Goal: Task Accomplishment & Management: Use online tool/utility

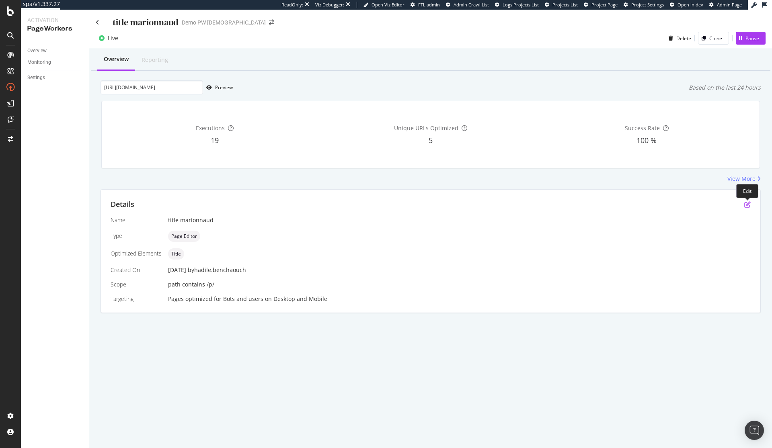
click at [749, 204] on icon "pen-to-square" at bounding box center [747, 204] width 6 height 6
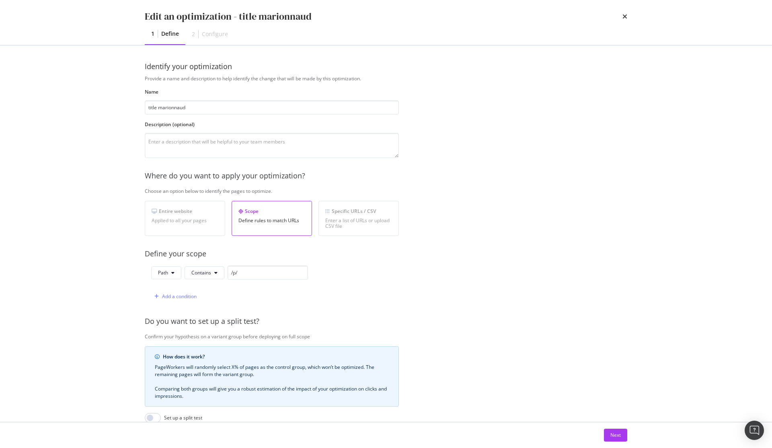
scroll to position [103, 0]
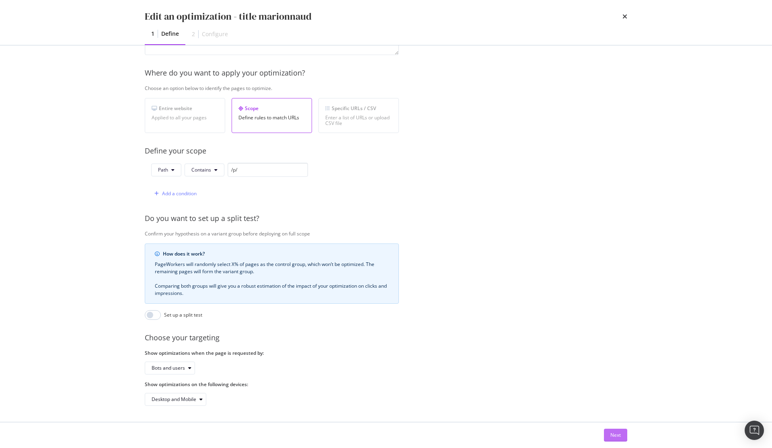
click at [613, 437] on div "Next" at bounding box center [615, 435] width 10 height 7
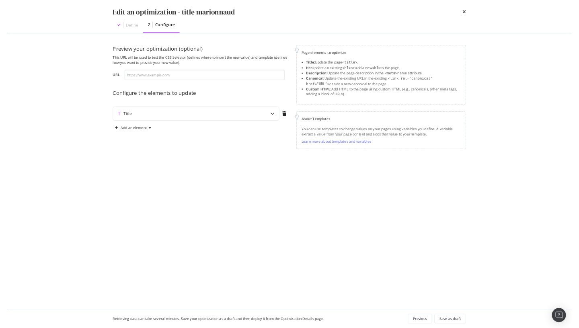
scroll to position [0, 0]
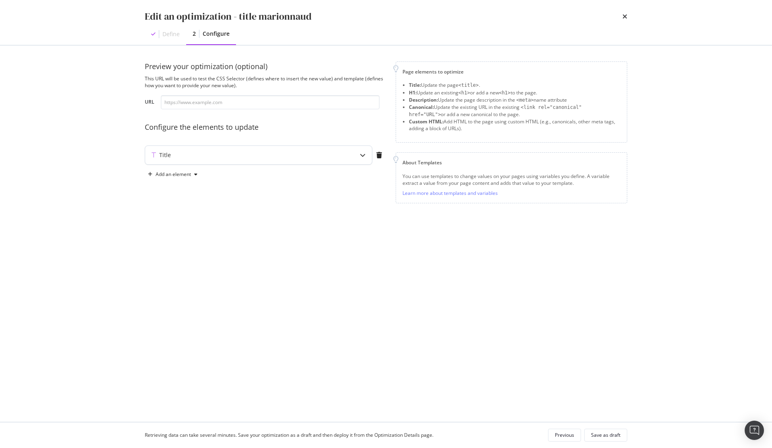
click at [352, 160] on div "Title" at bounding box center [258, 155] width 227 height 18
click at [174, 216] on div "{{ title | replace ( r / ^ ( \ w + ) \ s \ 1 ( . * ) / i , '$1$2' ) | title | r…" at bounding box center [240, 231] width 170 height 89
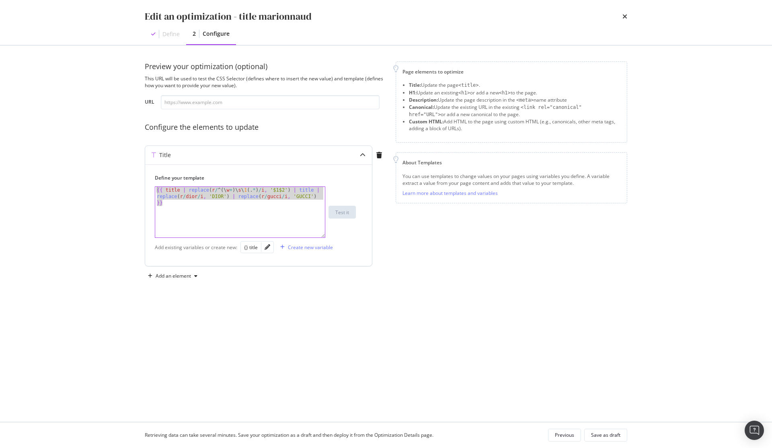
drag, startPoint x: 175, startPoint y: 207, endPoint x: 148, endPoint y: 186, distance: 35.0
click at [148, 186] on div "Define your template {{ title | replace(r/^(\w+)\s\1(.*)/i, '$1$2') | title | r…" at bounding box center [258, 215] width 227 height 102
drag, startPoint x: 386, startPoint y: 22, endPoint x: 520, endPoint y: 5, distance: 134.5
click at [520, 5] on div "Edit an optimization - title marionnaud Define 2 Configure" at bounding box center [386, 22] width 514 height 45
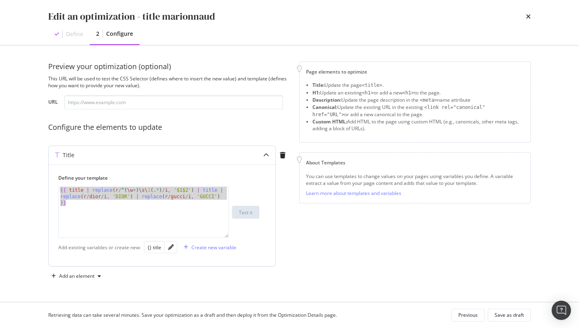
click at [163, 192] on div "{{ title | replace ( r / ^ ( \ w + ) \ s \ 1 ( . * ) / i , '$1$2' ) | title | r…" at bounding box center [144, 231] width 170 height 89
drag, startPoint x: 113, startPoint y: 191, endPoint x: 195, endPoint y: 190, distance: 82.0
click at [195, 190] on div "{{ title | replace ( r / ^ ( \ w + ) \ s \ 1 ( . * ) / i , '$1$2' ) | title | r…" at bounding box center [144, 231] width 170 height 89
click at [143, 183] on div "Define your template {{ title | replace(r/^(\w+)\s\1(.*)/i, '$1$2') | title | r…" at bounding box center [158, 206] width 201 height 64
click at [142, 190] on div "{{ title | replace ( r / ^ ( \ w + ) \ s \ 1 ( . * ) / i , '$1$2' ) | title | r…" at bounding box center [144, 231] width 170 height 89
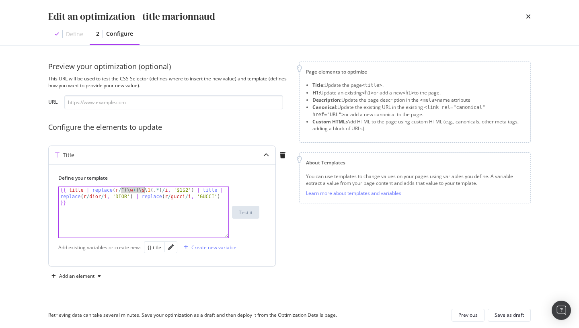
drag, startPoint x: 121, startPoint y: 191, endPoint x: 144, endPoint y: 190, distance: 23.3
click at [144, 190] on div "{{ title | replace ( r / ^ ( \ w + ) \ s \ 1 ( . * ) / i , '$1$2' ) | title | r…" at bounding box center [144, 231] width 170 height 89
click at [124, 193] on div "{{ title | replace ( r / ^ ( \ w + ) \ s \ 1 ( . * ) / i , '$1$2' ) | title | r…" at bounding box center [144, 231] width 170 height 89
drag, startPoint x: 121, startPoint y: 193, endPoint x: 145, endPoint y: 193, distance: 23.3
click at [145, 193] on div "{{ title | replace ( r / ^ ( \ w + ) \ s \ 1 ( . * ) / i , '$1$2' ) | title | r…" at bounding box center [144, 231] width 170 height 89
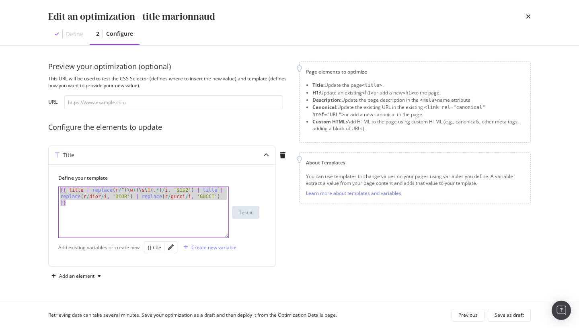
drag, startPoint x: 80, startPoint y: 207, endPoint x: 47, endPoint y: 189, distance: 37.9
click at [47, 189] on div "Preview your optimization (optional) This URL will be used to test the CSS Sele…" at bounding box center [289, 173] width 514 height 256
click at [69, 207] on div "{{ title | replace ( r / ^ ( \ w + ) \ s \ 1 ( . * ) / i , '$1$2' ) | title | r…" at bounding box center [144, 231] width 170 height 89
drag, startPoint x: 80, startPoint y: 206, endPoint x: 48, endPoint y: 187, distance: 37.3
click at [48, 187] on div "Preview your optimization (optional) This URL will be used to test the CSS Sele…" at bounding box center [289, 173] width 514 height 256
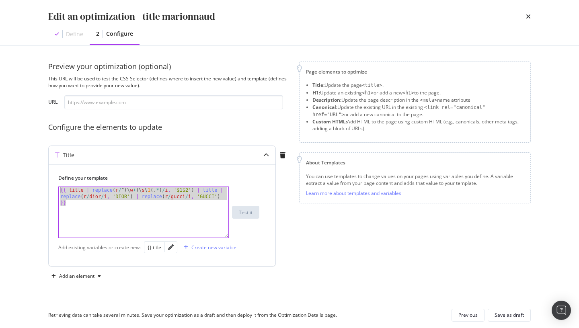
click at [137, 196] on div "{{ title | replace ( r / ^ ( \ w + ) \ s \ 1 ( . * ) / i , '$1$2' ) | title | r…" at bounding box center [144, 231] width 170 height 89
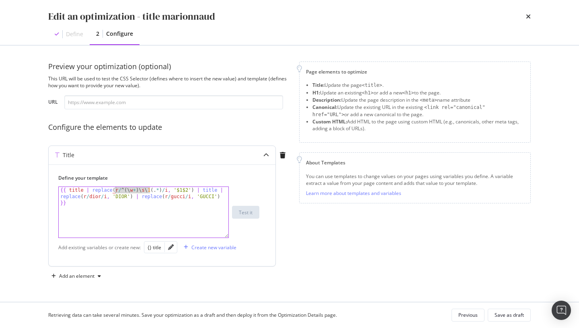
drag, startPoint x: 150, startPoint y: 189, endPoint x: 116, endPoint y: 189, distance: 34.2
click at [116, 189] on div "{{ title | replace ( r / ^ ( \ w + ) \ s \ 1 ( . * ) / i , '$1$2' ) | title | r…" at bounding box center [144, 231] width 170 height 89
click at [123, 191] on div "{{ title | replace ( r / ^ ( \ w + ) \ s \ 1 ( . * ) / i , '$1$2' ) | title | r…" at bounding box center [144, 231] width 170 height 89
click at [119, 189] on div "{{ title | replace ( r / ^ ( \ w + ) \ s \ 1 ( . * ) / i , '$1$2' ) | title | r…" at bounding box center [144, 231] width 170 height 89
drag, startPoint x: 122, startPoint y: 191, endPoint x: 161, endPoint y: 191, distance: 39.0
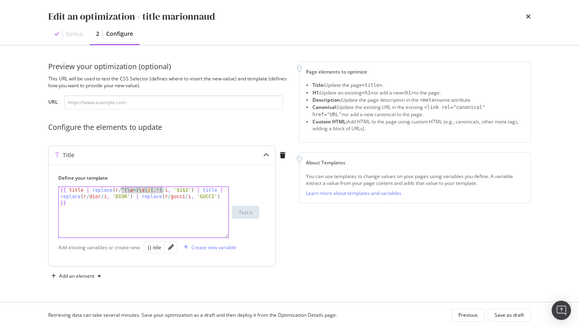
click at [161, 191] on div "{{ title | replace ( r / ^ ( \ w + ) \ s \ 1 ( . * ) / i , '$1$2' ) | title | r…" at bounding box center [144, 231] width 170 height 89
click at [150, 191] on div "{{ title | replace ( r / ^ ( \ w + ) \ s \ 1 ( . * ) / i , '$1$2' ) | title | r…" at bounding box center [144, 231] width 170 height 89
drag, startPoint x: 150, startPoint y: 191, endPoint x: 162, endPoint y: 191, distance: 11.3
click at [162, 191] on div "{{ title | replace ( r / ^ ( \ w + ) \ s \ 1 ( . * ) / i , '$1$2' ) | title | r…" at bounding box center [144, 231] width 170 height 89
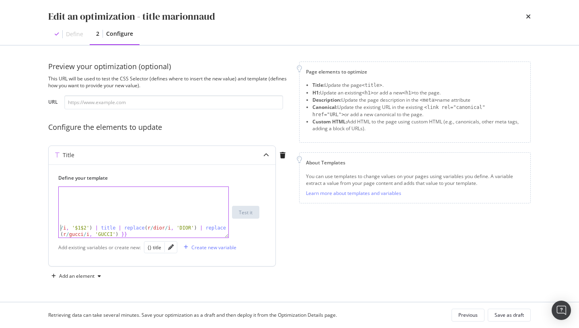
scroll to position [33, 0]
type textarea "/i, '$1$2') | title | replace(r/dior/i, 'DIOR') | replace(r/gucci/i, 'GUCCI') }}"
click at [527, 15] on icon "times" at bounding box center [528, 16] width 5 height 6
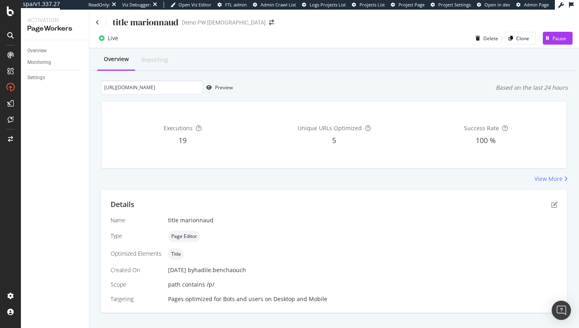
scroll to position [0, 168]
click at [557, 209] on div "Details Name title marionnaud Type Page Editor Optimized Elements Title Created…" at bounding box center [334, 251] width 466 height 123
click at [553, 204] on icon "pen-to-square" at bounding box center [554, 204] width 6 height 6
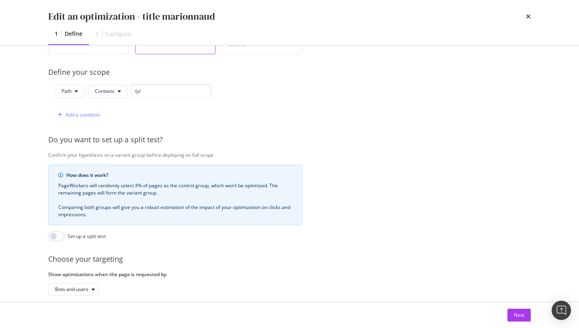
scroll to position [223, 0]
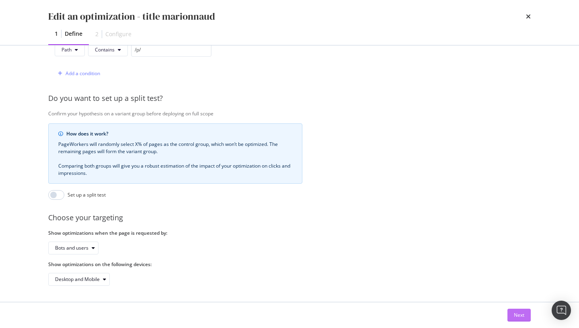
click at [515, 316] on div "Next" at bounding box center [519, 315] width 10 height 7
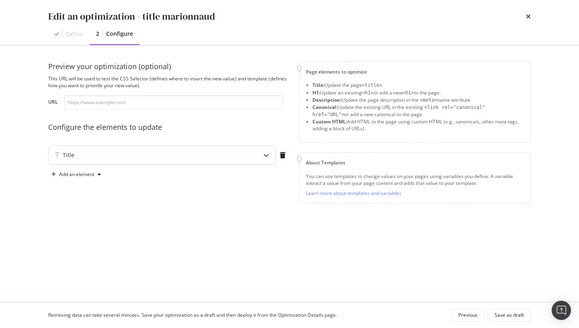
click at [266, 161] on div "modal" at bounding box center [266, 155] width 18 height 18
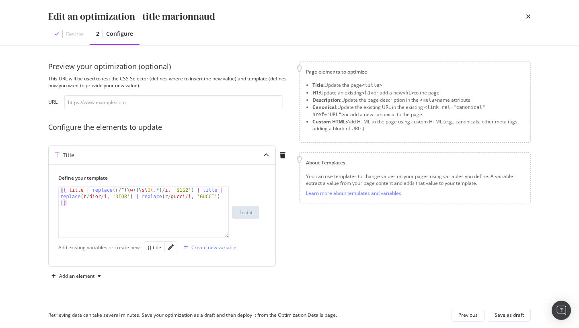
type textarea "{{ title | replace(r/^(\w+)\s\1(.*)/i, '$1$2') | title | replace(r/dior/i, 'DIO…"
click at [190, 190] on div "{{ title | replace ( r / ^ ( \ w + ) \ s \ 1 ( . * ) / i , '$1$2' ) | title | r…" at bounding box center [144, 231] width 170 height 89
drag, startPoint x: 194, startPoint y: 190, endPoint x: 46, endPoint y: 191, distance: 147.9
click at [46, 191] on div "Preview your optimization (optional) This URL will be used to test the CSS Sele…" at bounding box center [289, 173] width 514 height 256
click at [133, 191] on div "{{ title | replace ( r / ^ ( \ w + ) \ s \ 1 ( . * ) / i , '$1$2' ) | title | r…" at bounding box center [144, 231] width 170 height 89
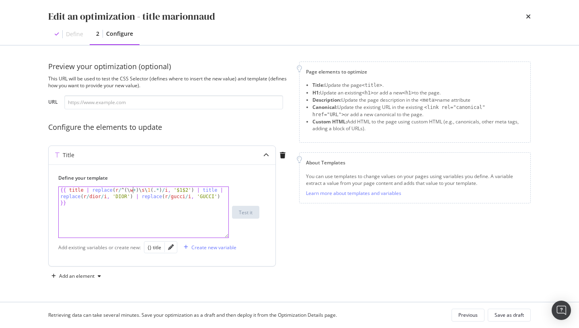
click at [81, 210] on div "{{ title | replace ( r / ^ ( \ w + ) \ s \ 1 ( . * ) / i , '$1$2' ) | title | r…" at bounding box center [144, 231] width 170 height 89
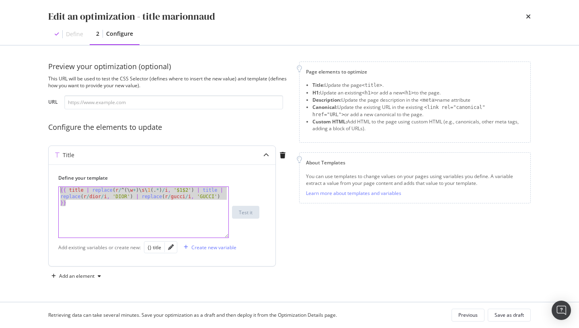
drag, startPoint x: 81, startPoint y: 210, endPoint x: 57, endPoint y: 187, distance: 33.3
click at [57, 187] on div "Define your template {{ title | replace(r/^(\w+)\s\1(.*)/i, '$1$2') | title | r…" at bounding box center [162, 215] width 227 height 102
